Goal: Task Accomplishment & Management: Complete application form

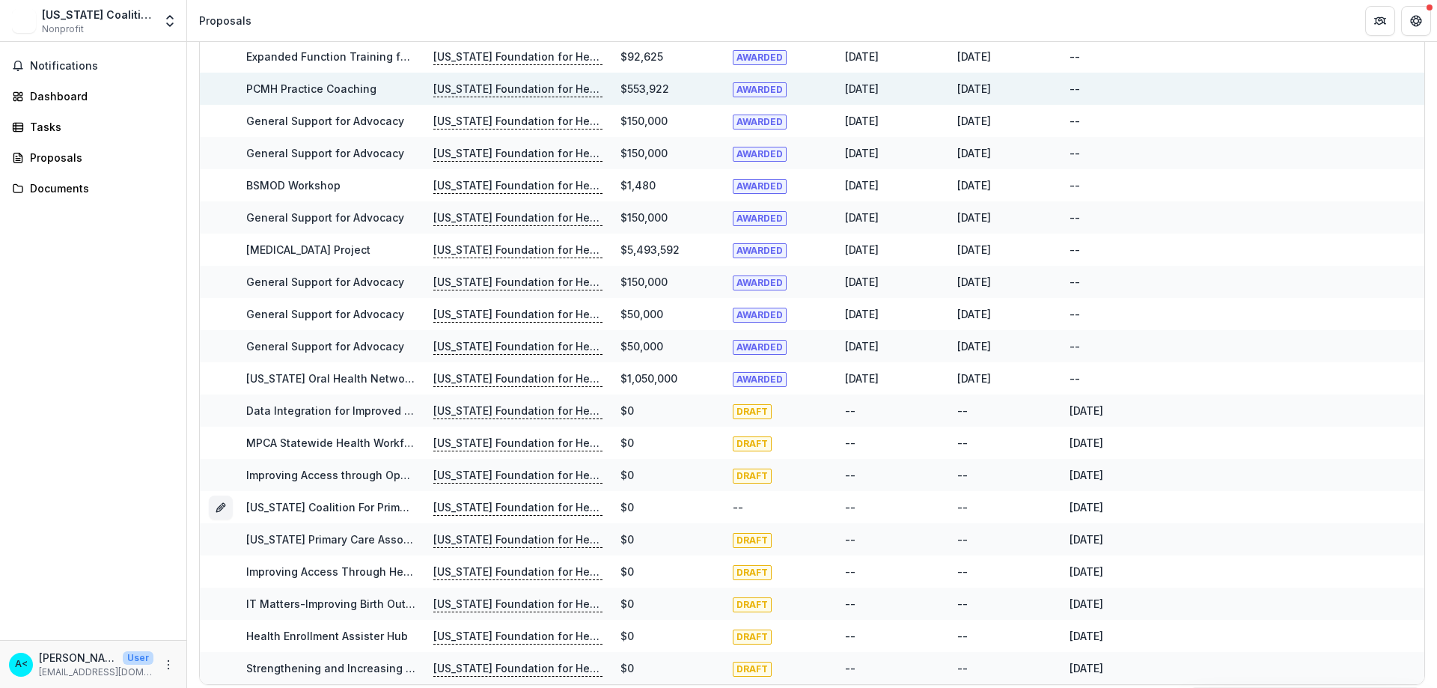
scroll to position [507, 0]
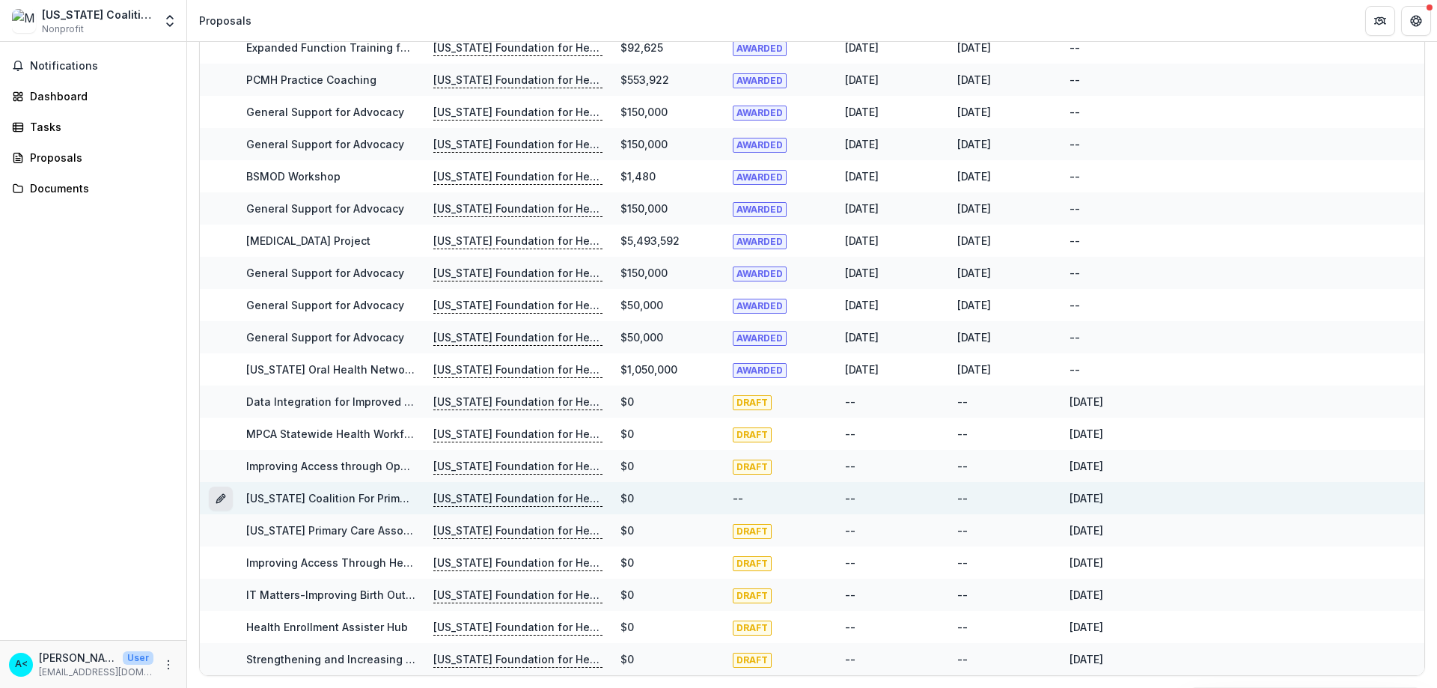
click at [218, 495] on icon "Grant 9c8058de-97dc-45c1-92a1-db1e9b17135d" at bounding box center [221, 498] width 12 height 12
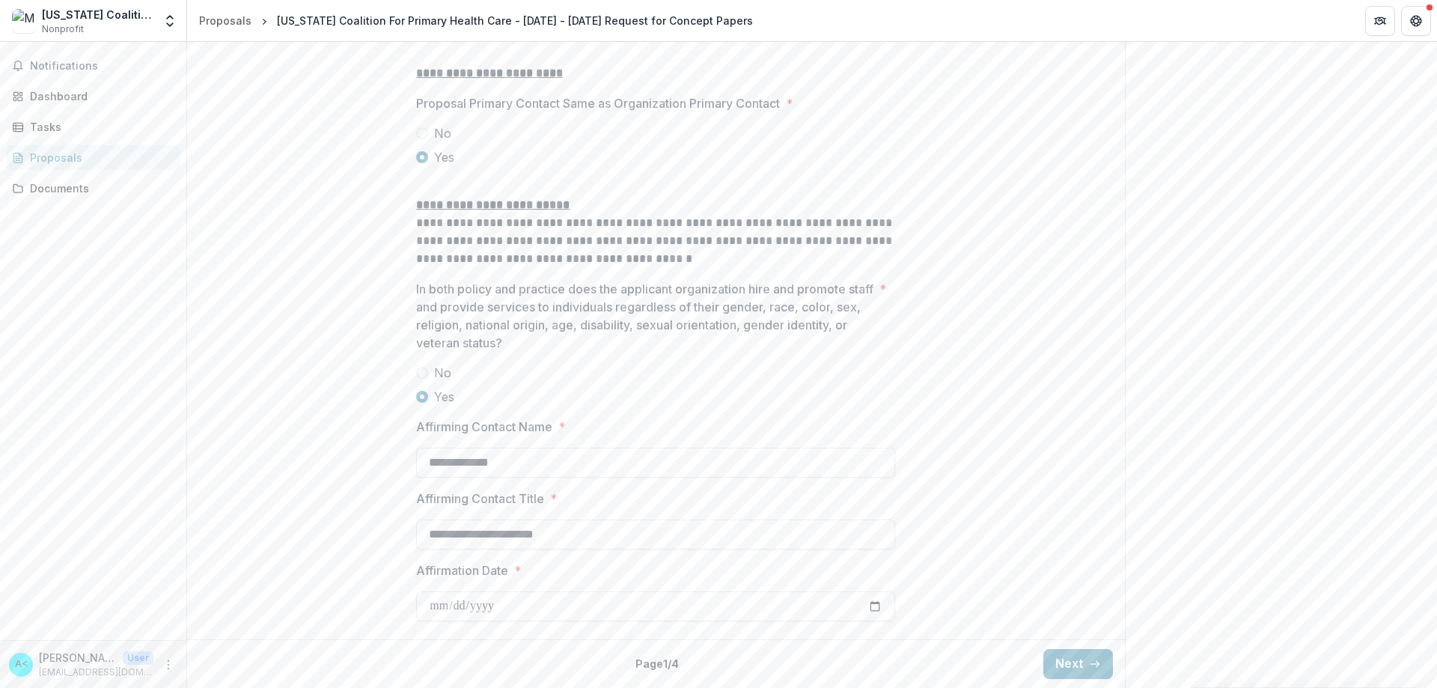
scroll to position [1907, 0]
click at [1089, 669] on icon "button" at bounding box center [1095, 664] width 12 height 12
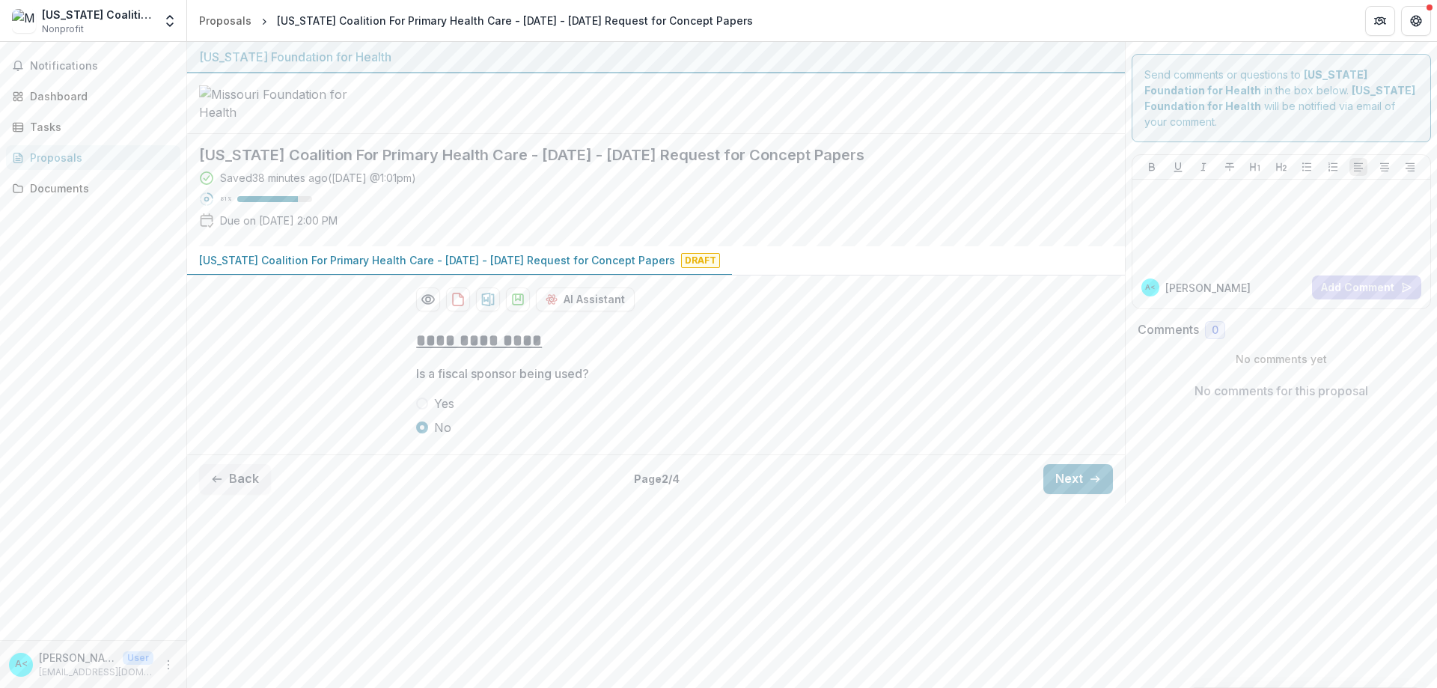
click at [1125, 503] on div "Send comments or questions to [US_STATE] Foundation for Health in the box below…" at bounding box center [1281, 272] width 313 height 461
click at [1098, 485] on icon "button" at bounding box center [1095, 479] width 12 height 12
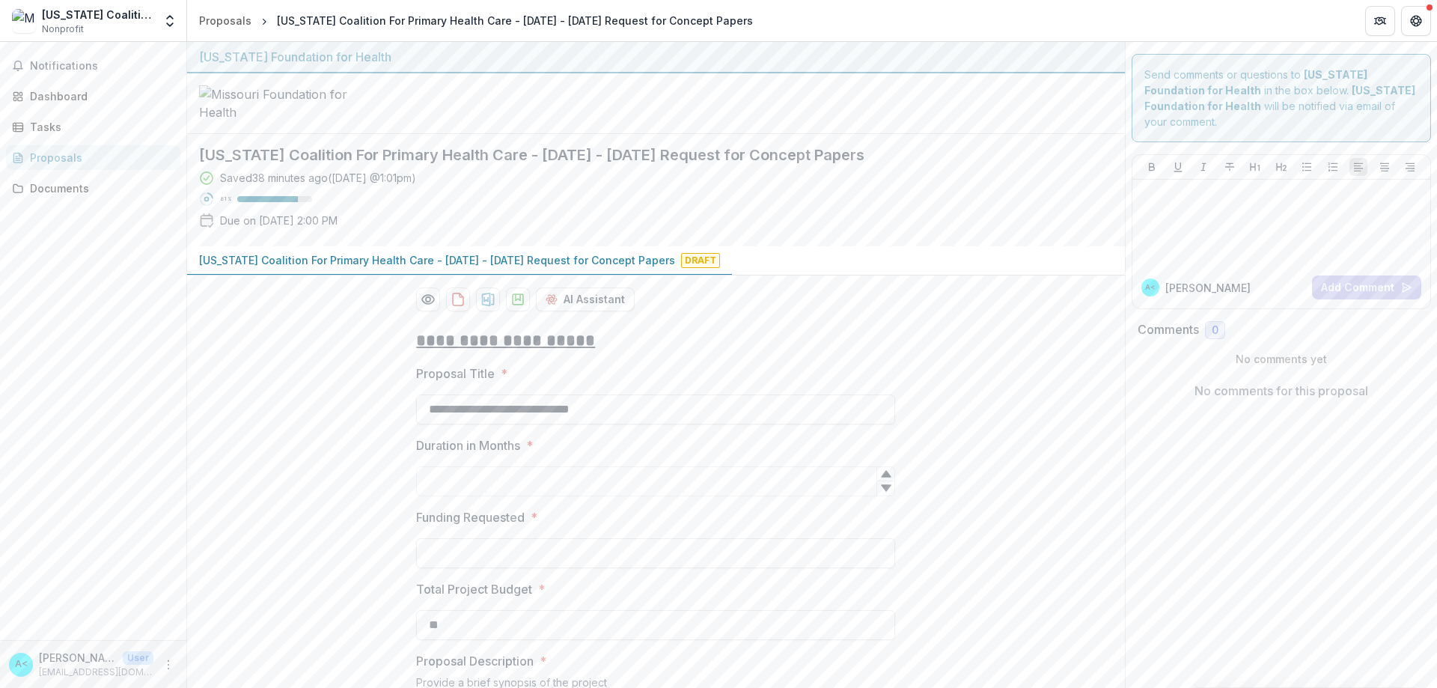
scroll to position [150, 0]
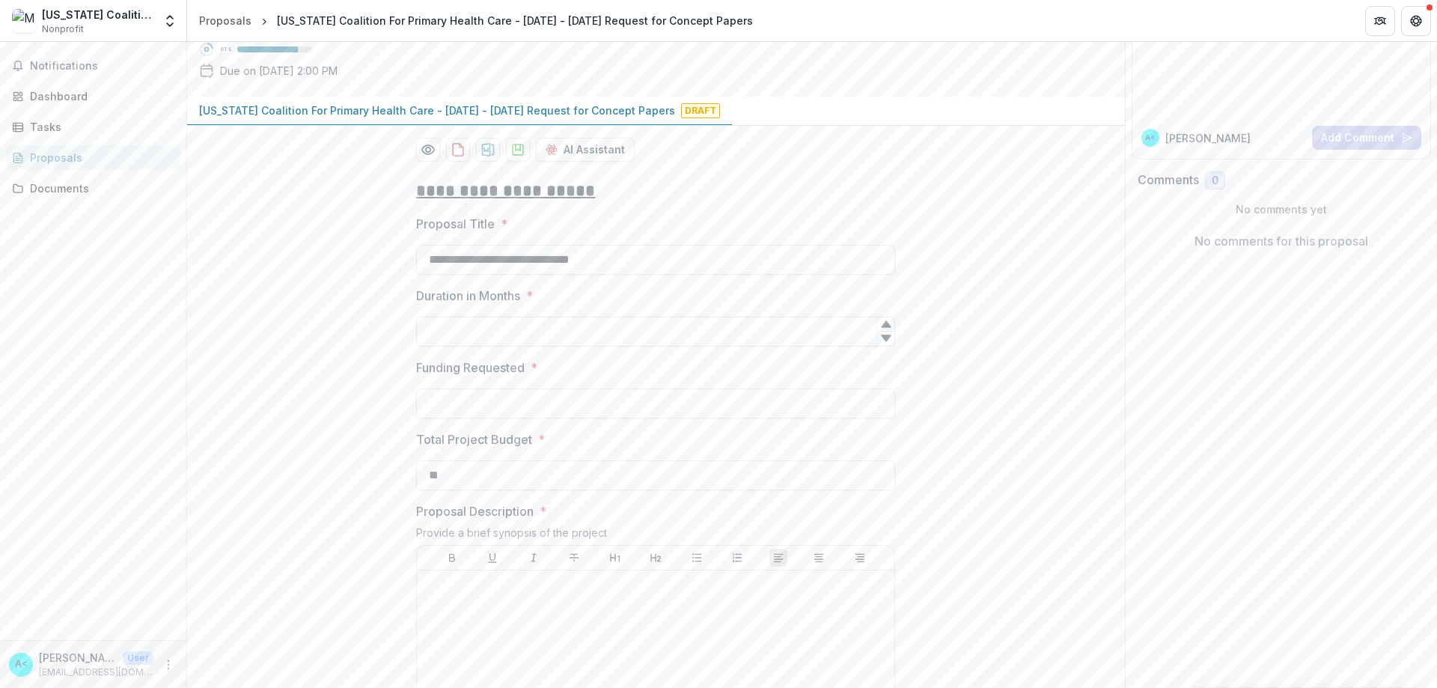
click at [480, 346] on input "Duration in Months *" at bounding box center [655, 332] width 479 height 30
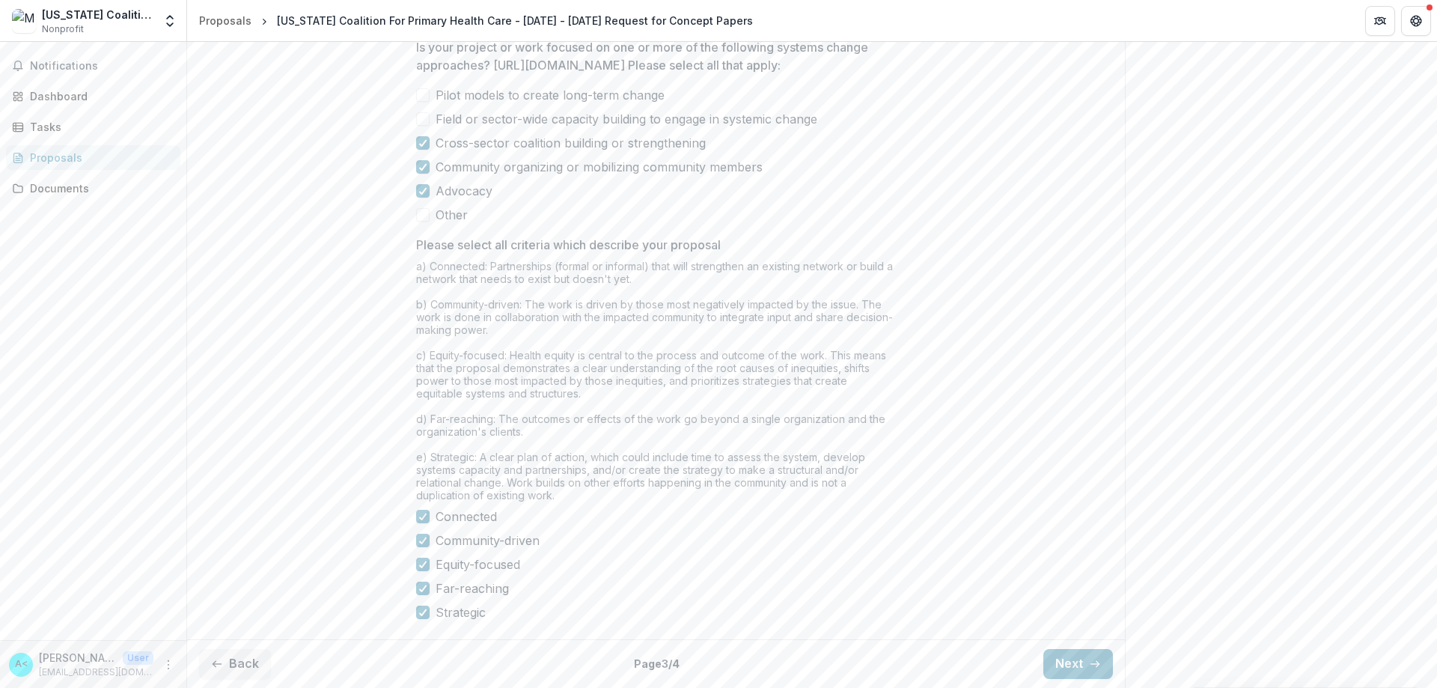
scroll to position [1153, 0]
type input "**"
drag, startPoint x: 1081, startPoint y: 672, endPoint x: 937, endPoint y: 596, distance: 163.3
click at [1082, 672] on button "Next" at bounding box center [1078, 664] width 70 height 30
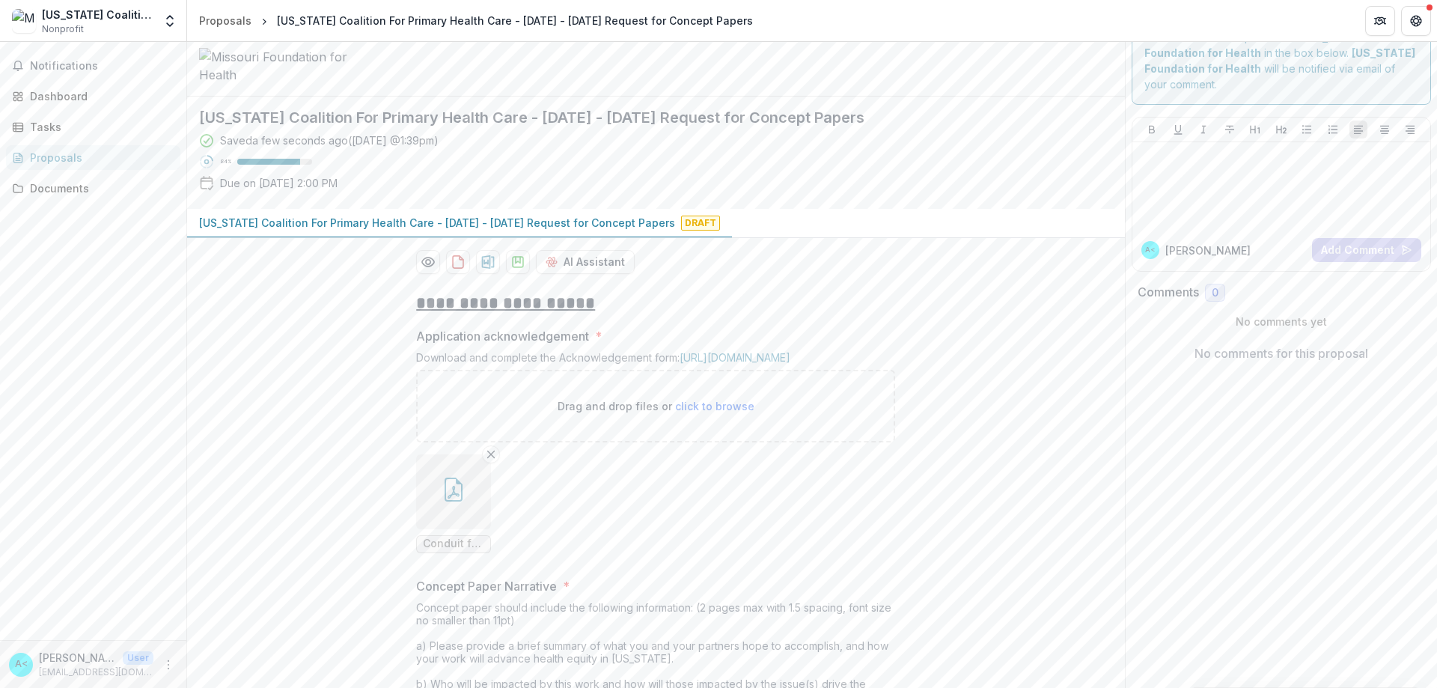
scroll to position [0, 0]
